Goal: Check status: Check status

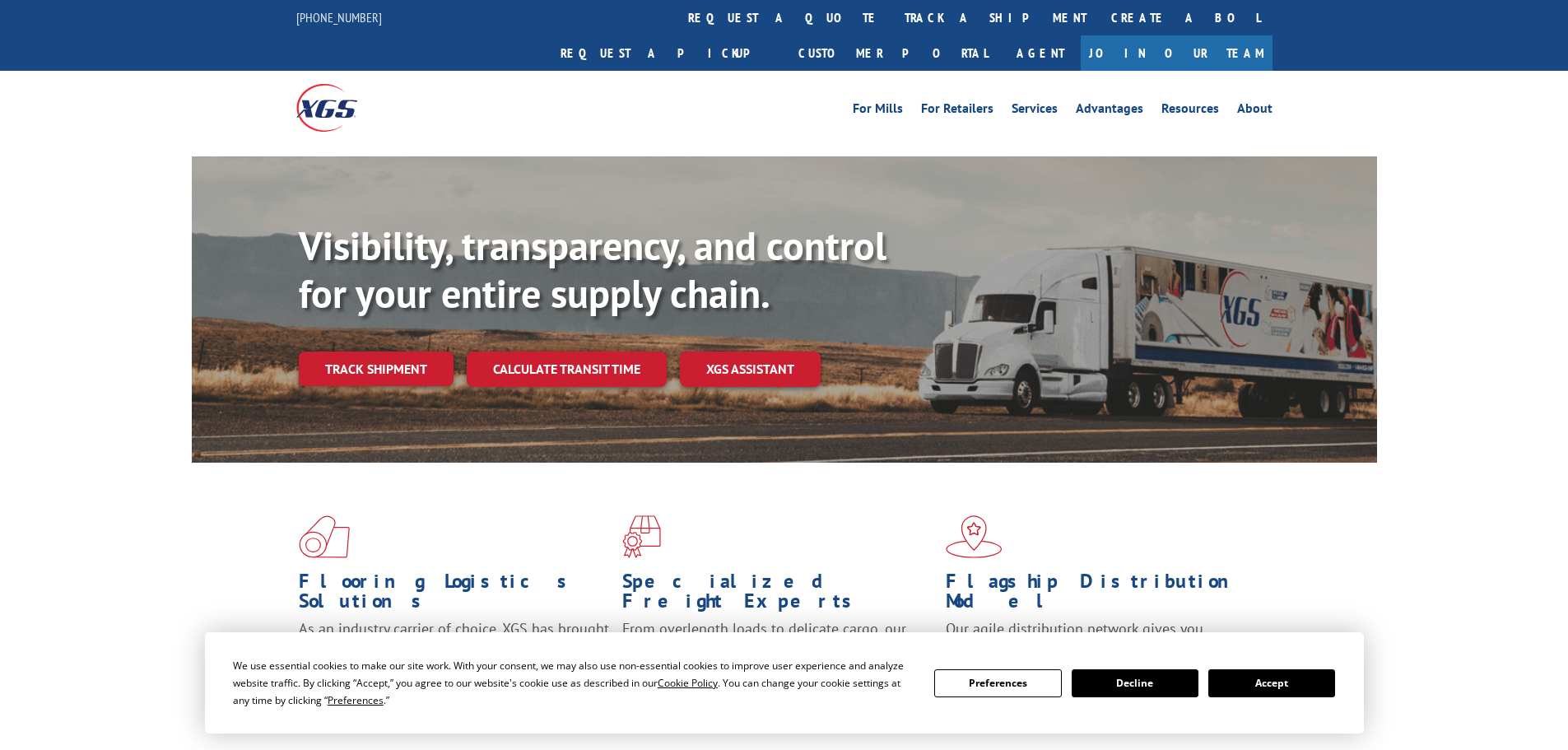
click at [1545, 78] on div "For [PERSON_NAME] For Retailers Services Advantages Resources About For [PERSON…" at bounding box center [784, 107] width 1568 height 74
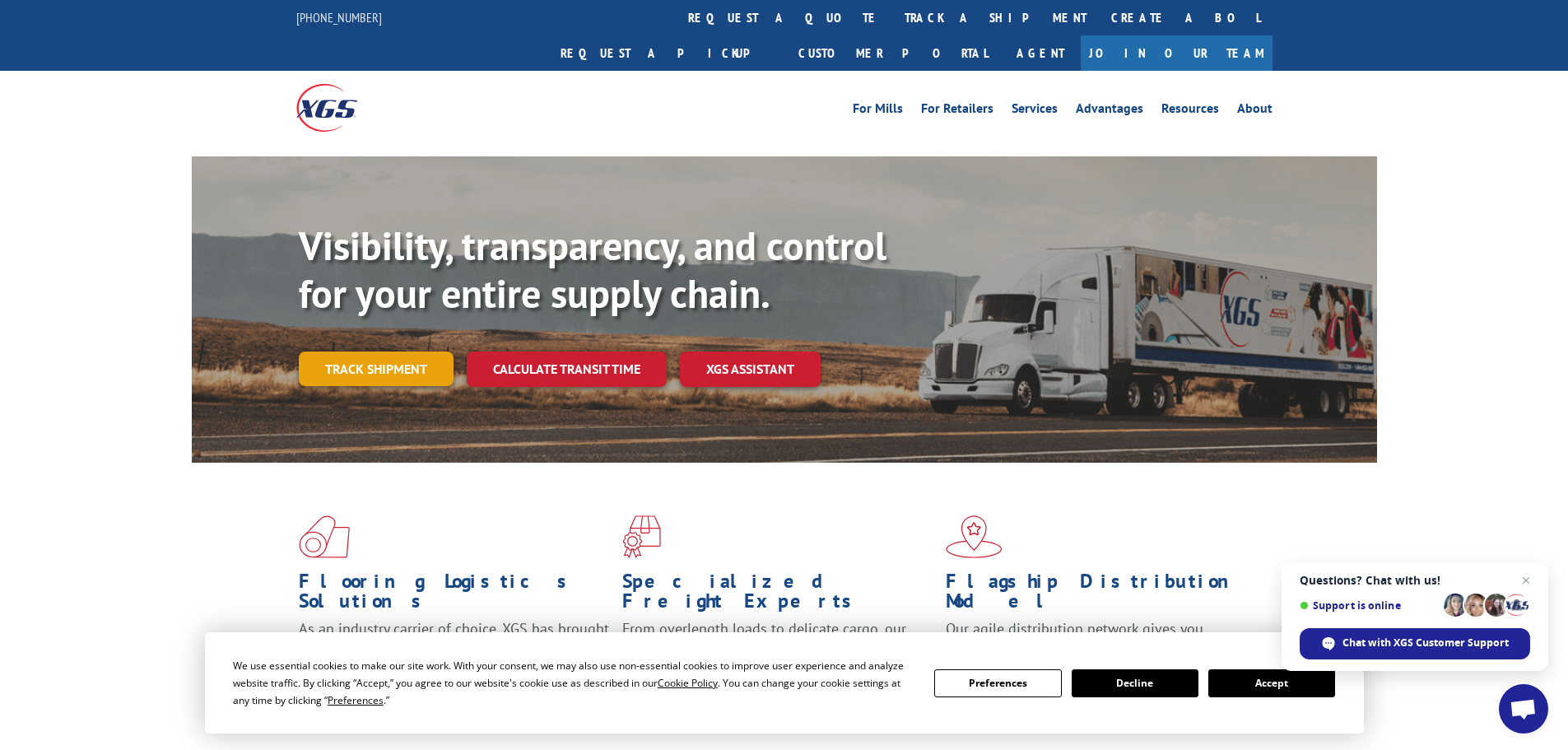
click at [437, 351] on link "Track shipment" at bounding box center [376, 368] width 155 height 34
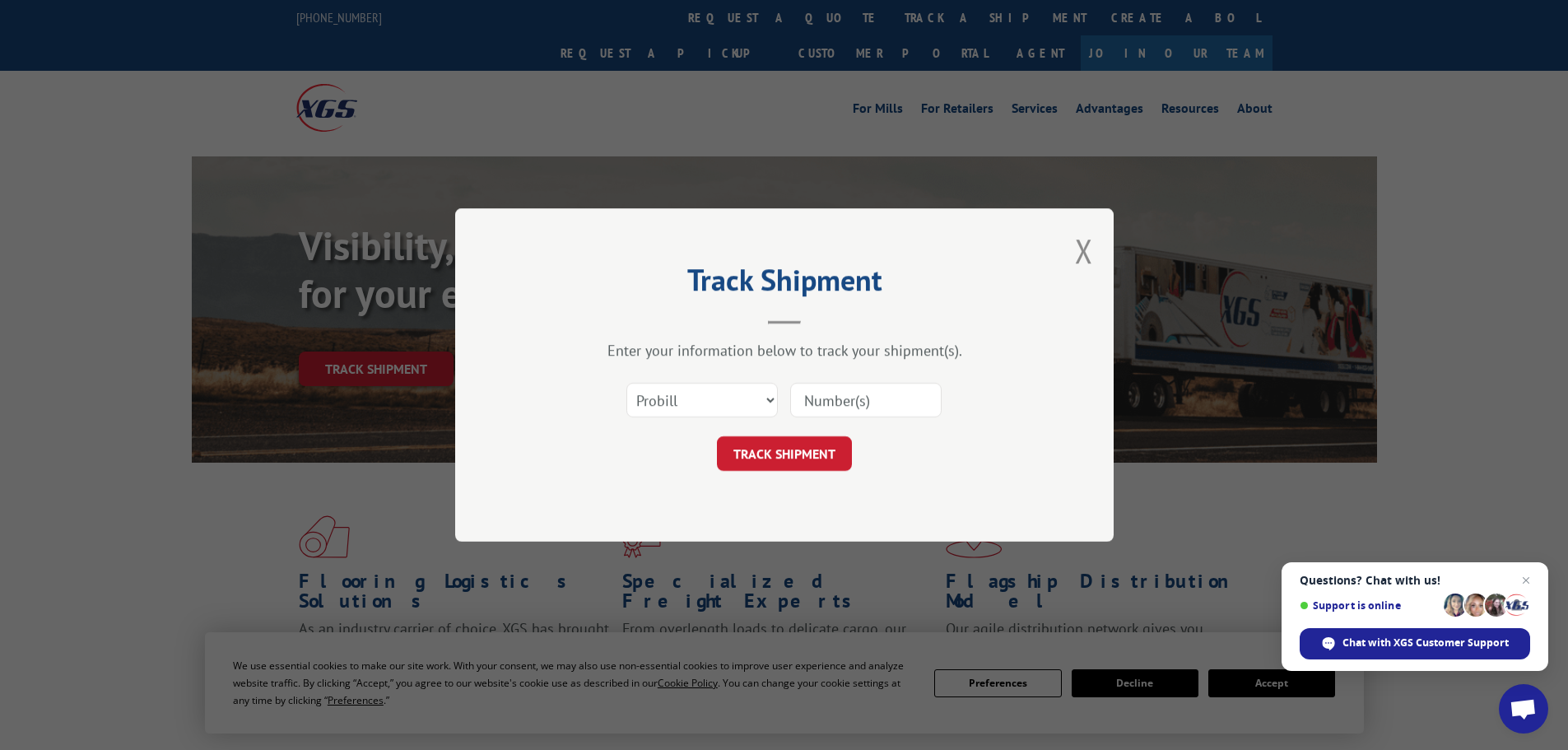
click at [694, 382] on div "Select category... Probill BOL PO" at bounding box center [702, 400] width 150 height 38
click at [729, 424] on div "Select category... Probill BOL PO" at bounding box center [784, 400] width 494 height 54
click at [730, 402] on select "Select category... Probill BOL PO" at bounding box center [702, 400] width 151 height 34
select select "po"
click at [626, 383] on select "Select category... Probill BOL PO" at bounding box center [702, 400] width 151 height 34
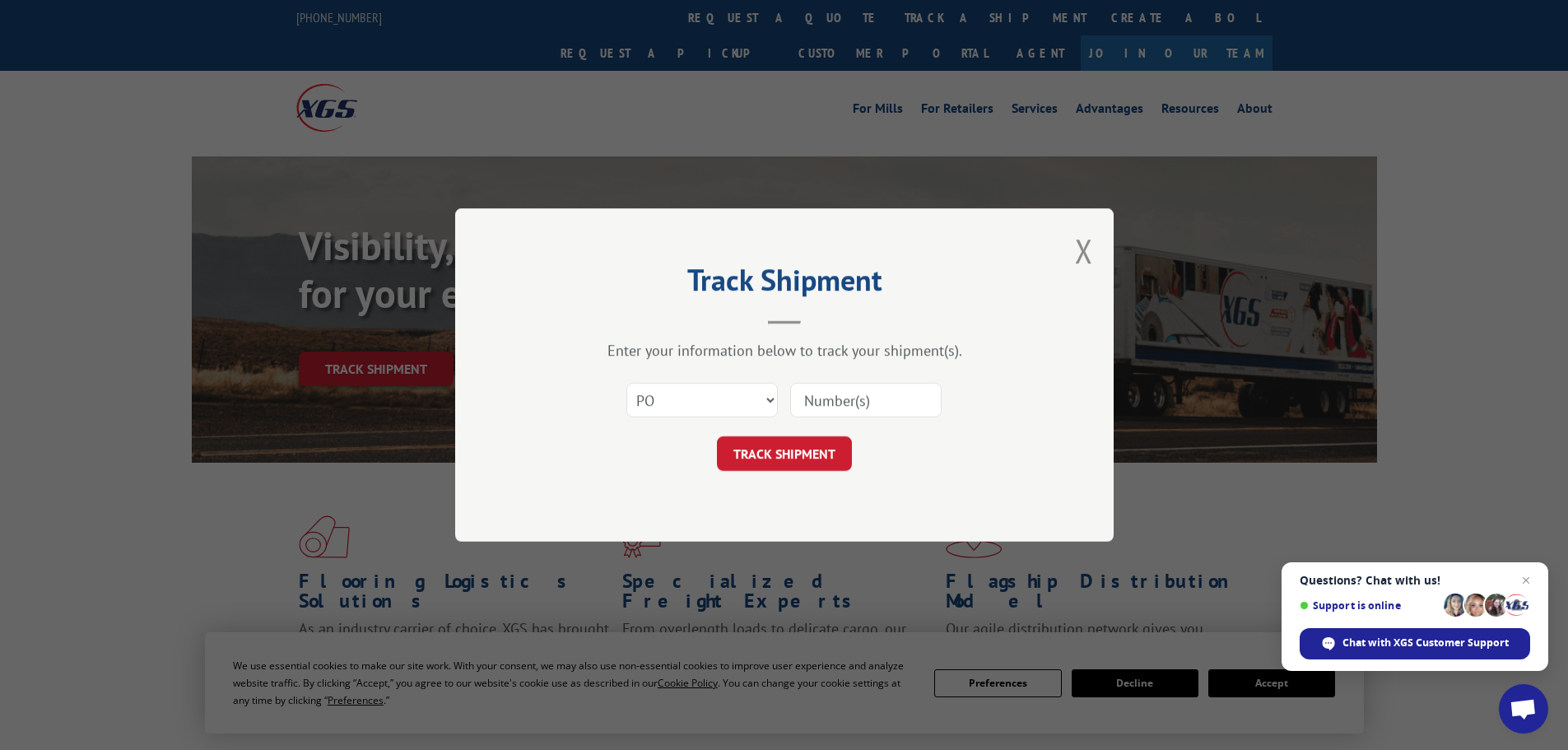
click at [854, 409] on input at bounding box center [866, 400] width 151 height 34
paste input "02518081"
type input "02518081"
click at [842, 445] on button "TRACK SHIPMENT" at bounding box center [784, 453] width 135 height 34
